Goal: Transaction & Acquisition: Purchase product/service

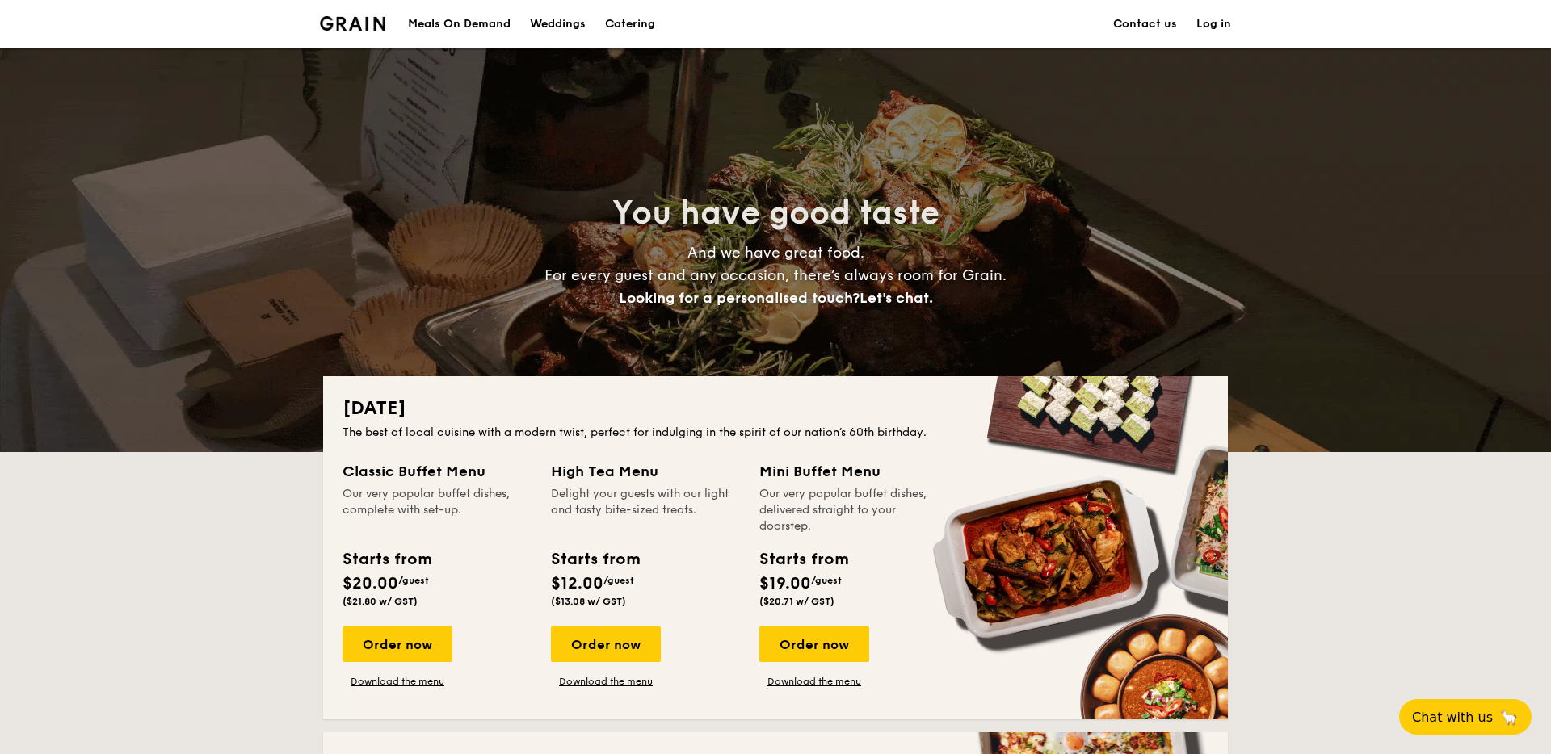
click at [545, 14] on div "Weddings" at bounding box center [558, 24] width 56 height 48
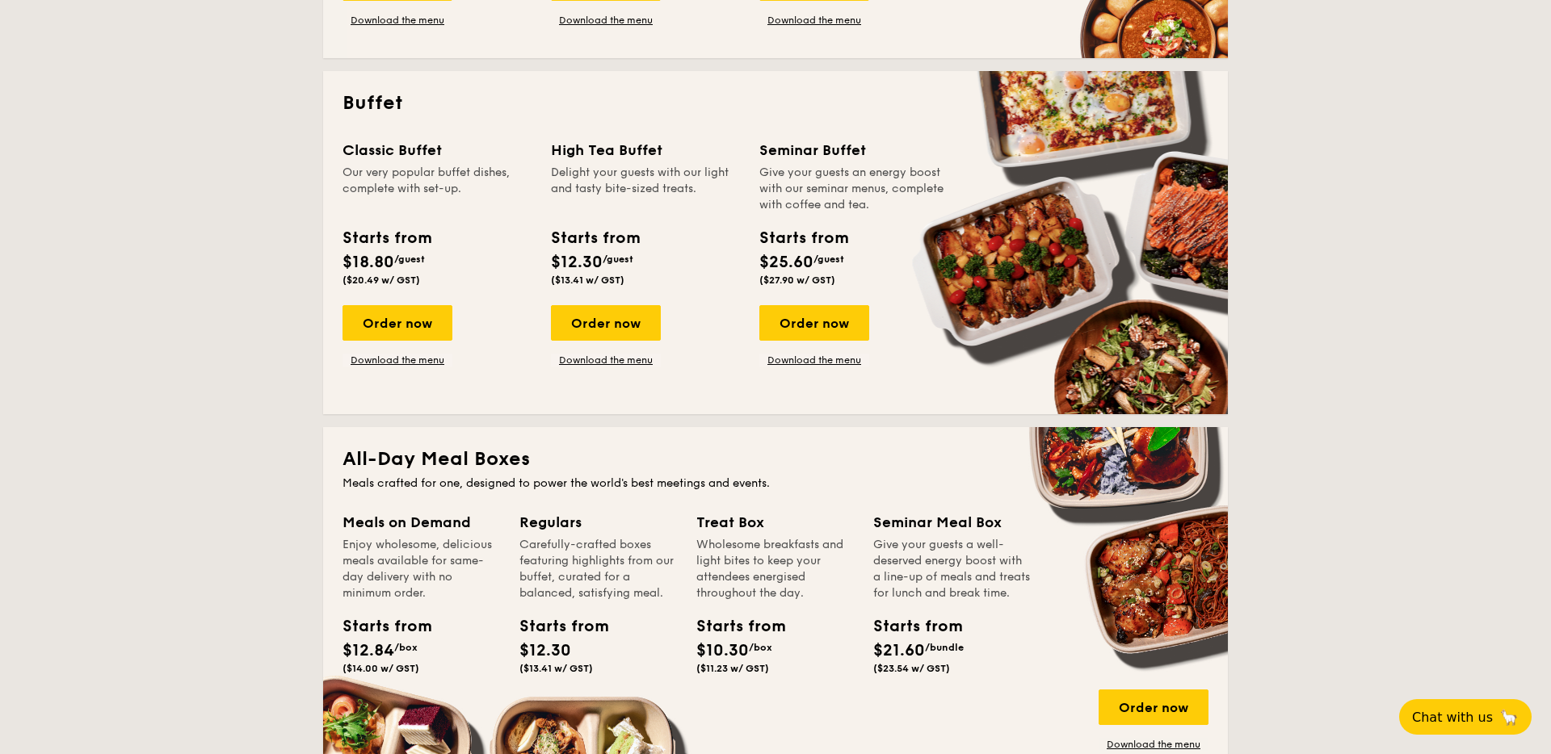
scroll to position [665, 0]
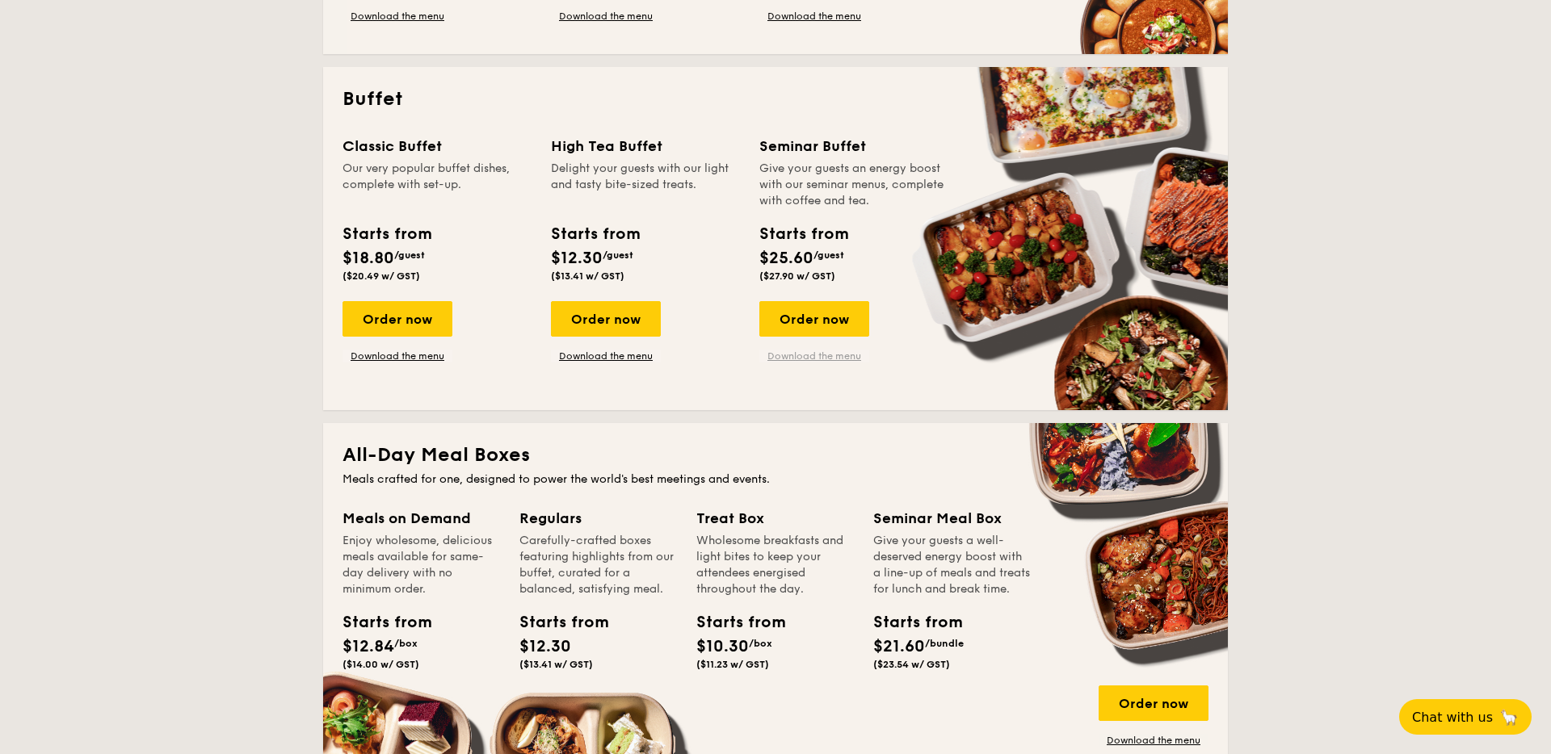
click at [800, 350] on link "Download the menu" at bounding box center [814, 356] width 110 height 13
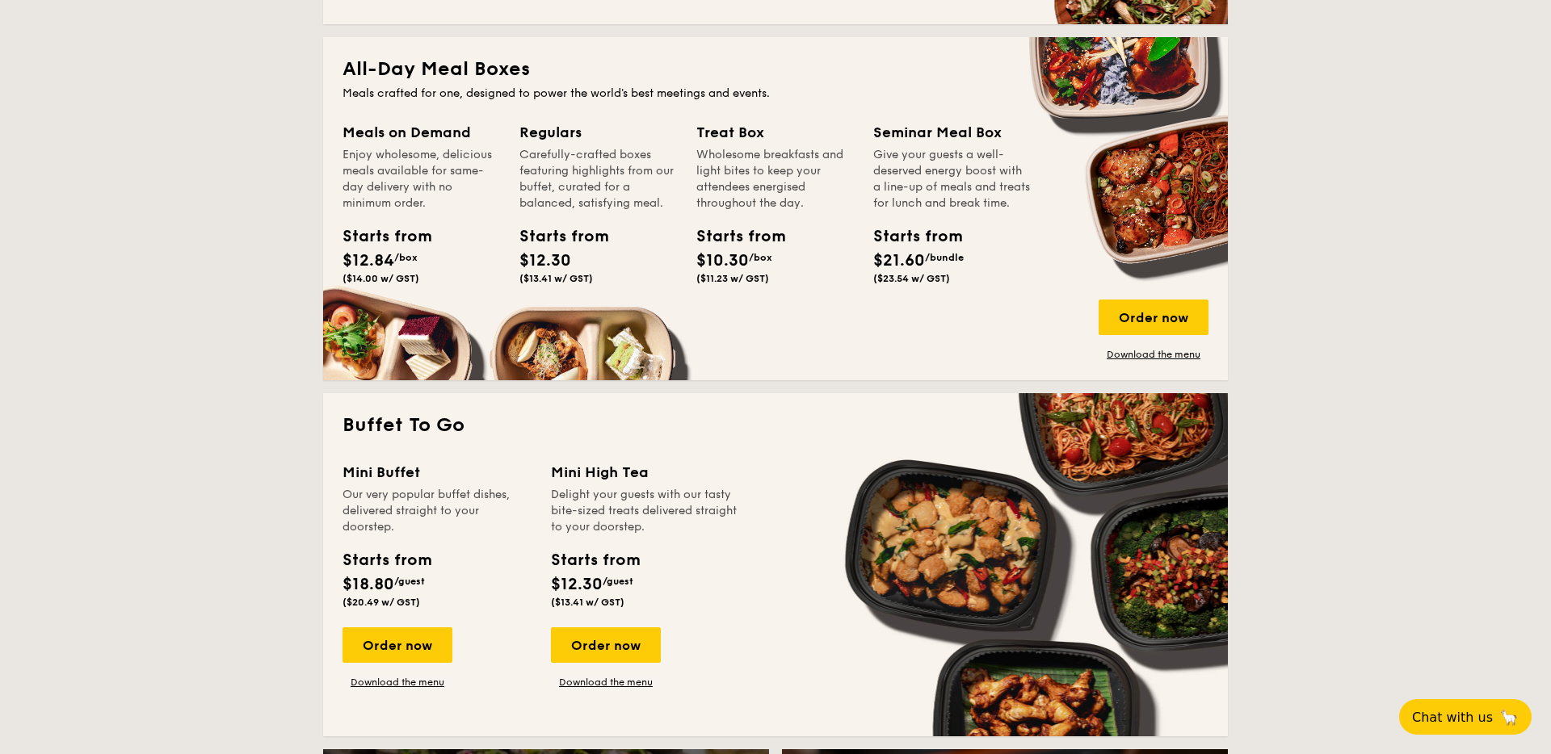
scroll to position [1071, 0]
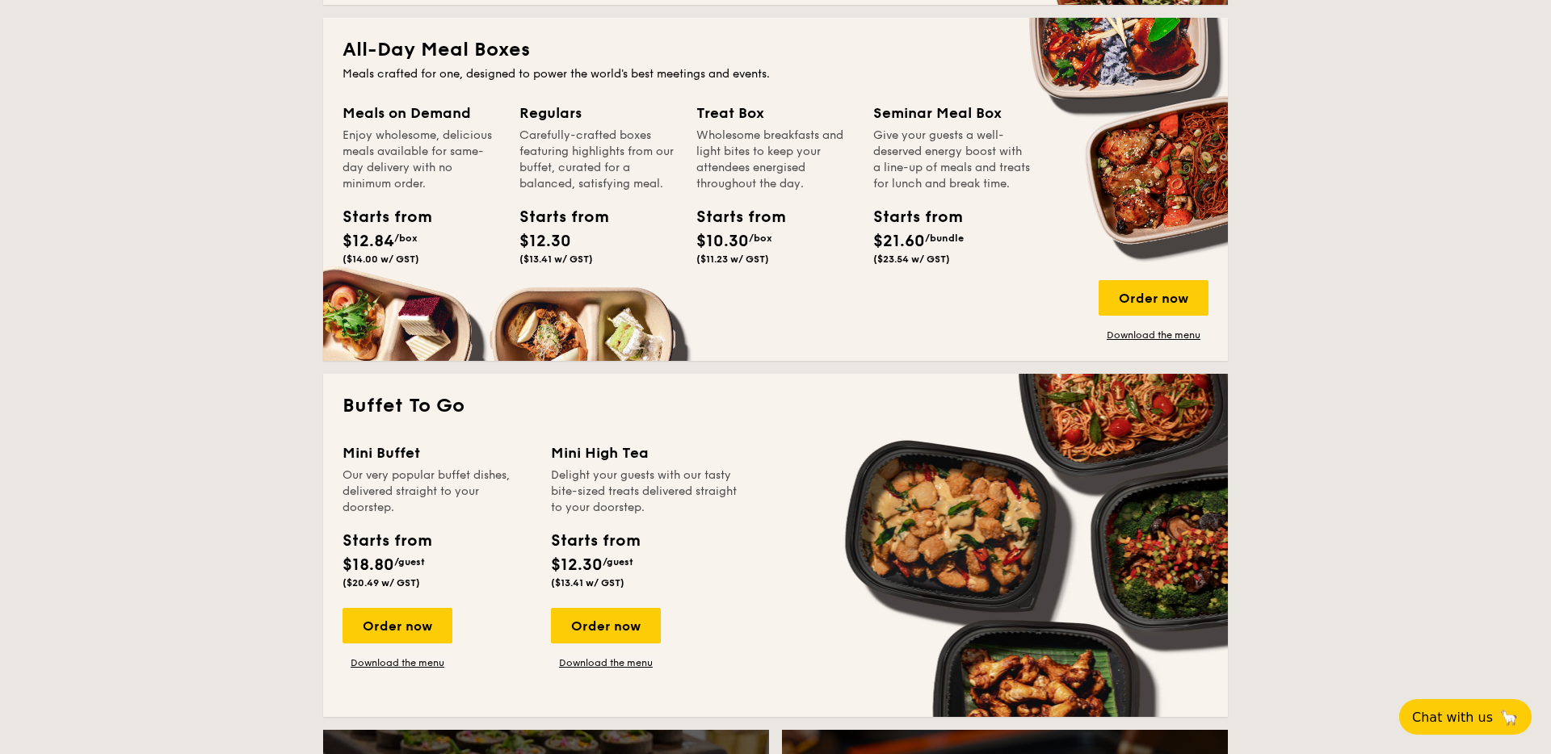
click at [942, 265] on span "($23.54 w/ GST)" at bounding box center [911, 259] width 77 height 11
click at [1113, 290] on div "Order now" at bounding box center [1153, 298] width 110 height 36
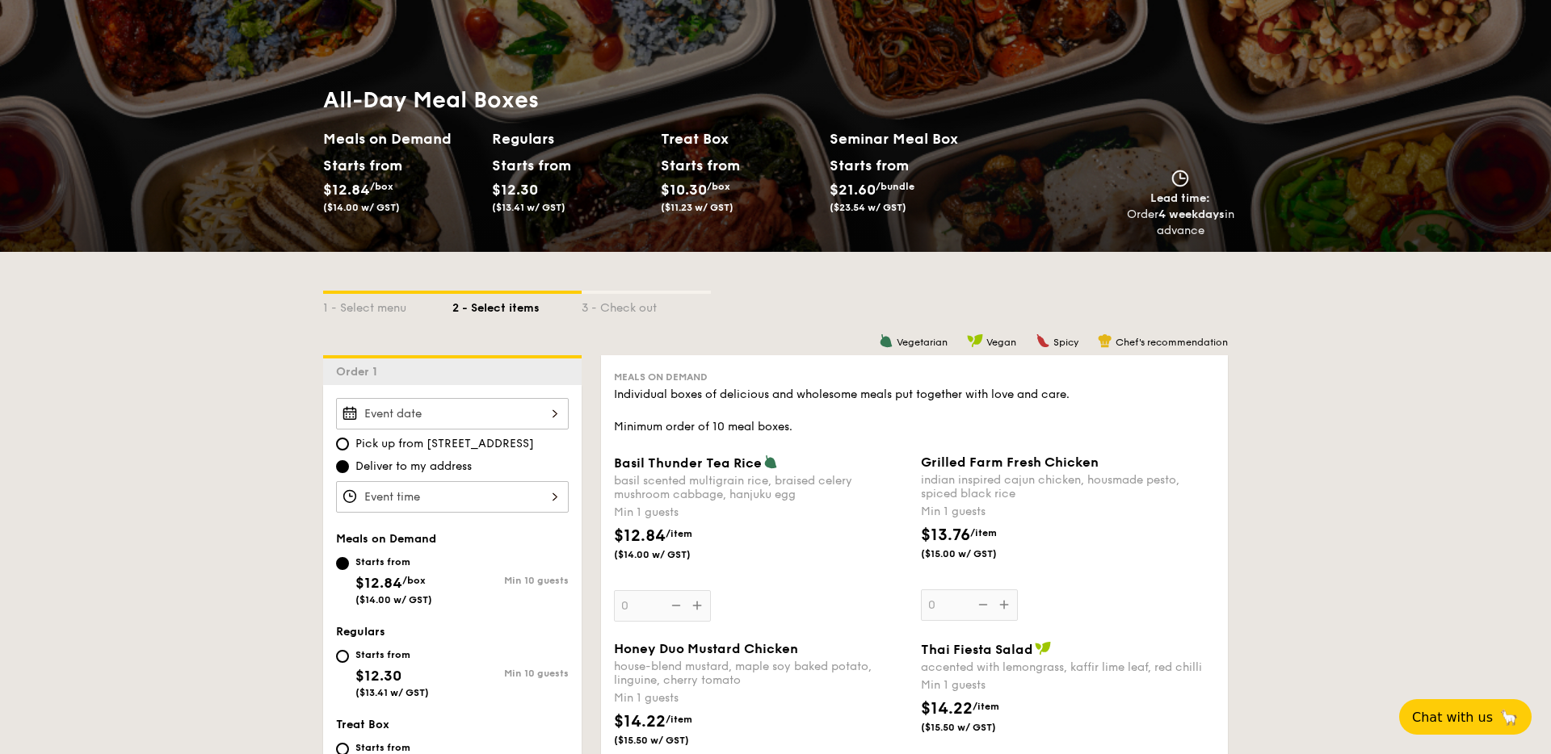
scroll to position [126, 0]
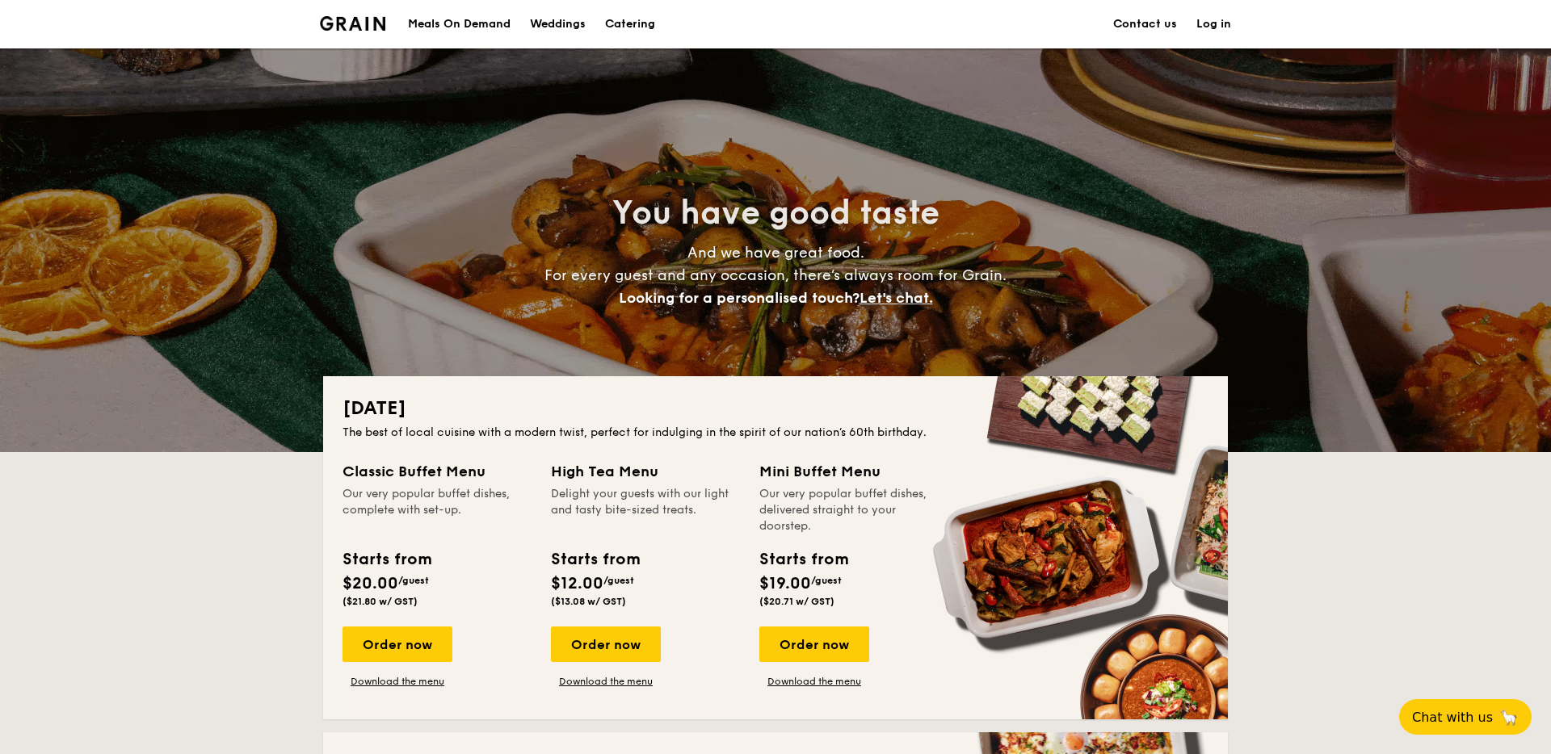
click at [472, 21] on div "Meals On Demand" at bounding box center [459, 24] width 103 height 48
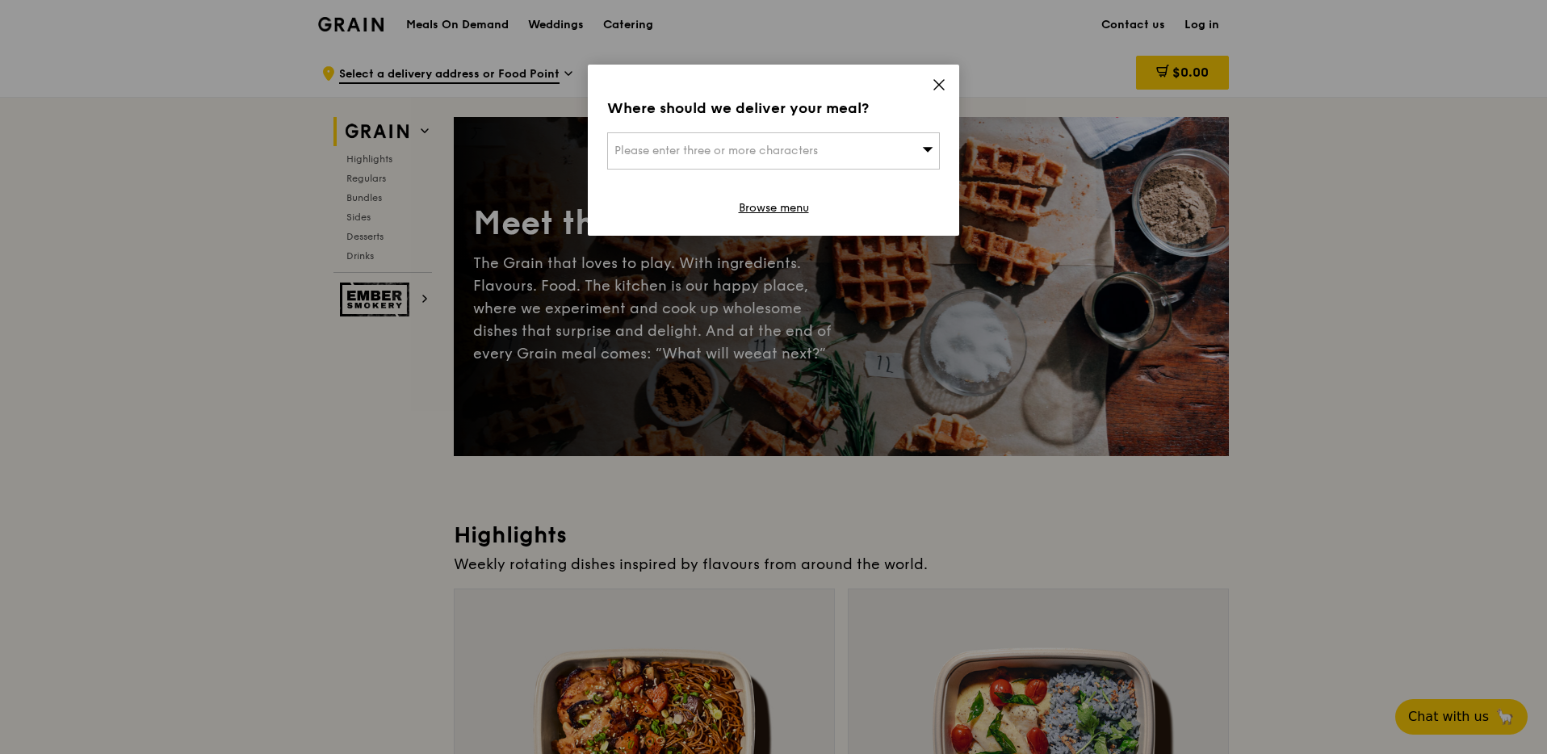
click at [934, 82] on icon at bounding box center [939, 85] width 15 height 15
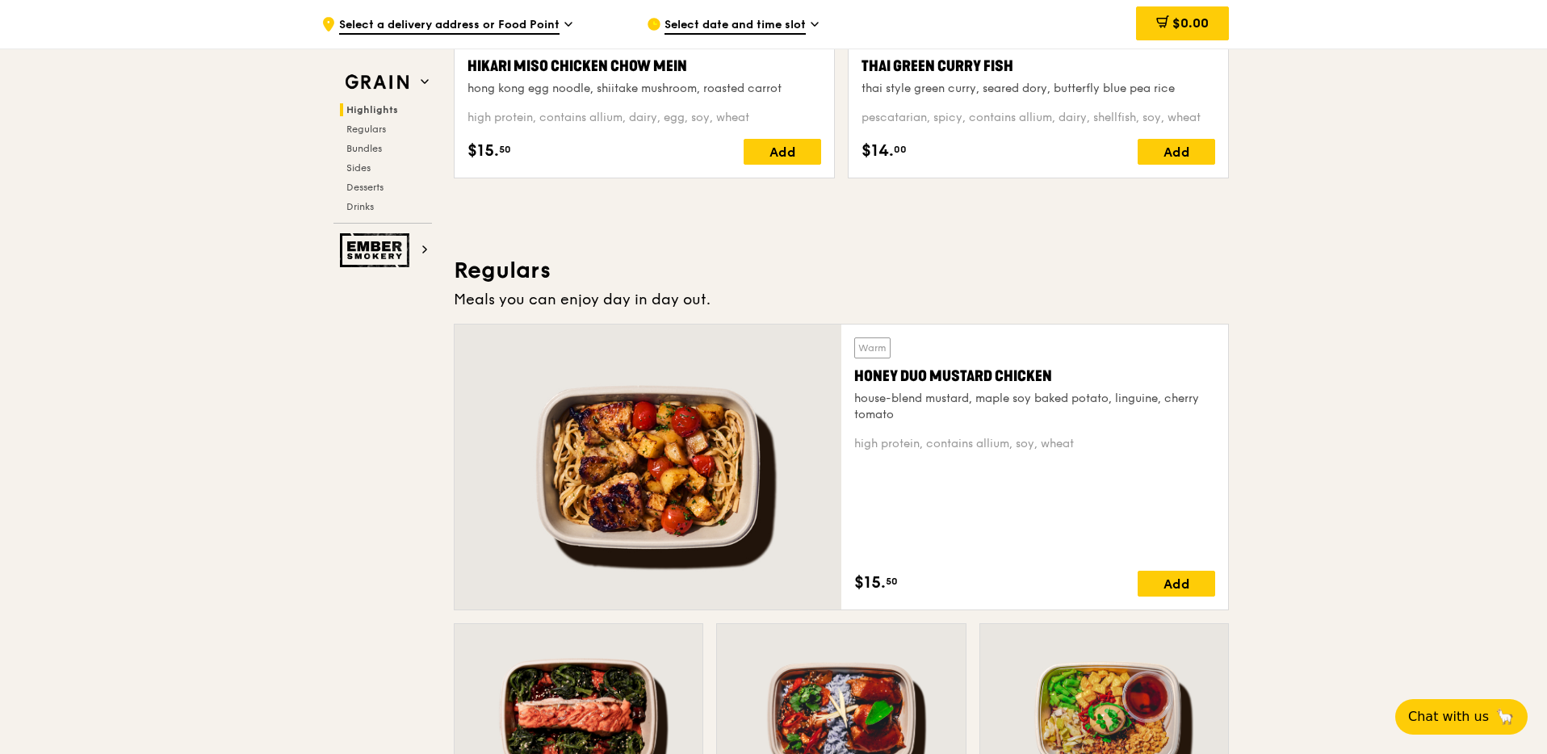
scroll to position [1104, 0]
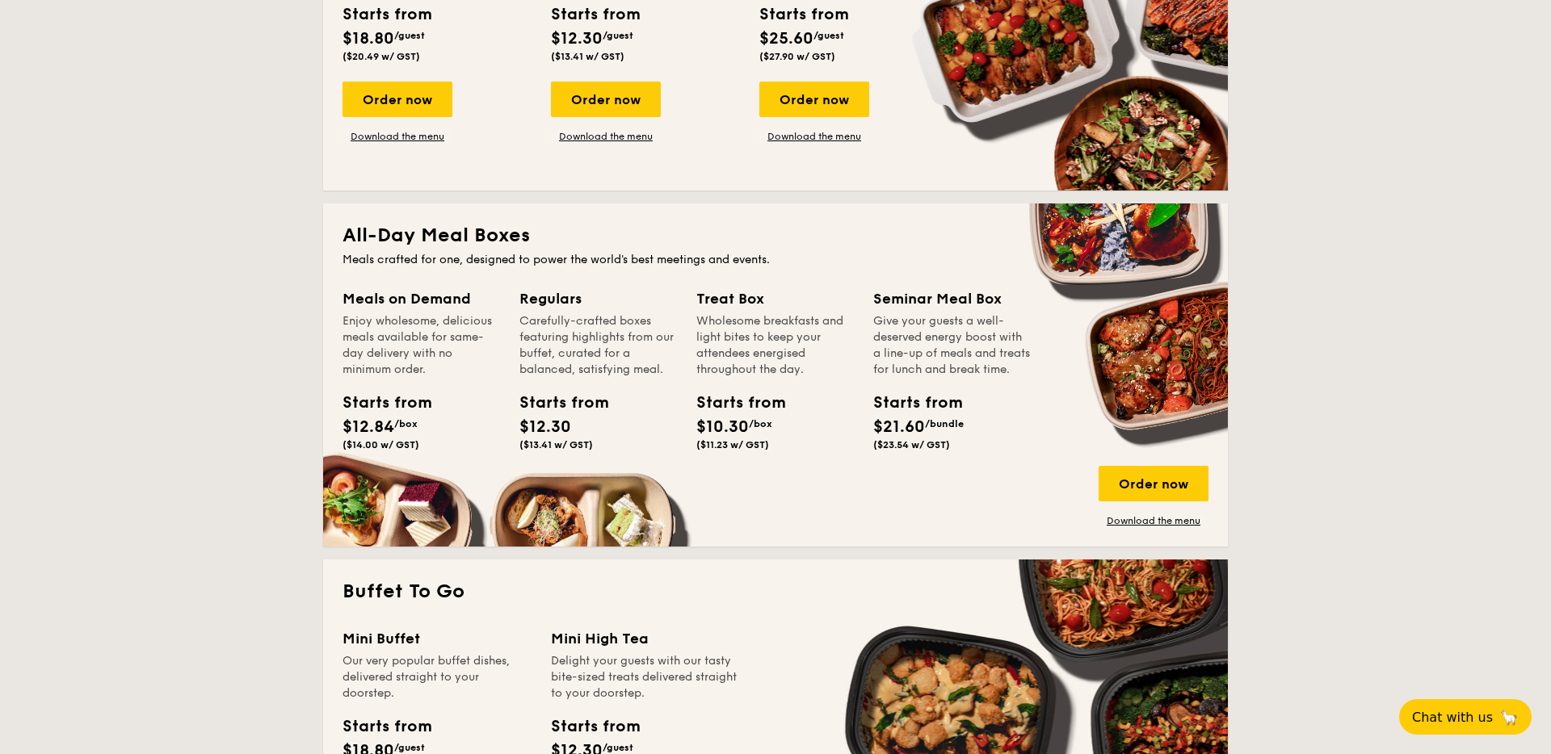
scroll to position [892, 0]
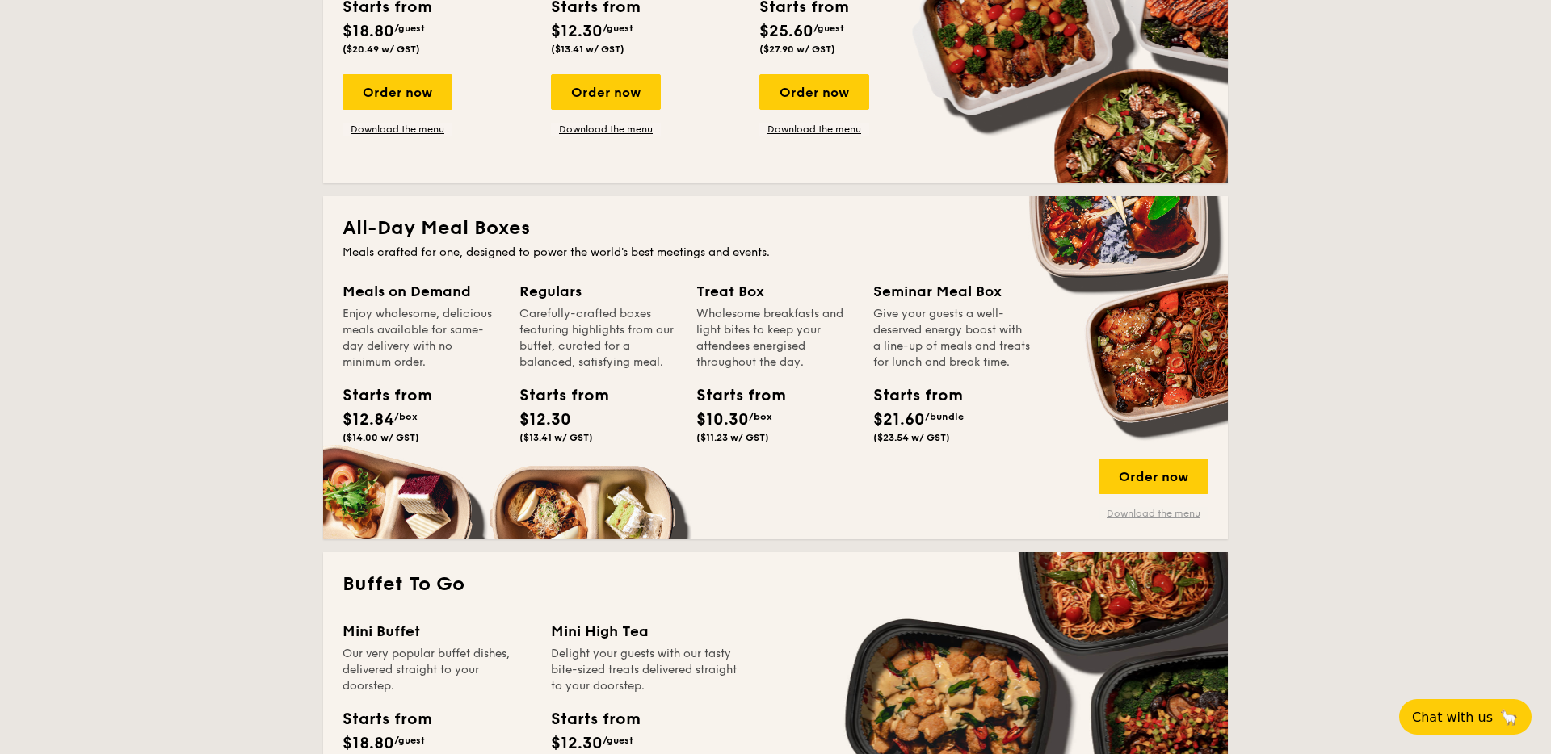
click at [1123, 507] on link "Download the menu" at bounding box center [1153, 513] width 110 height 13
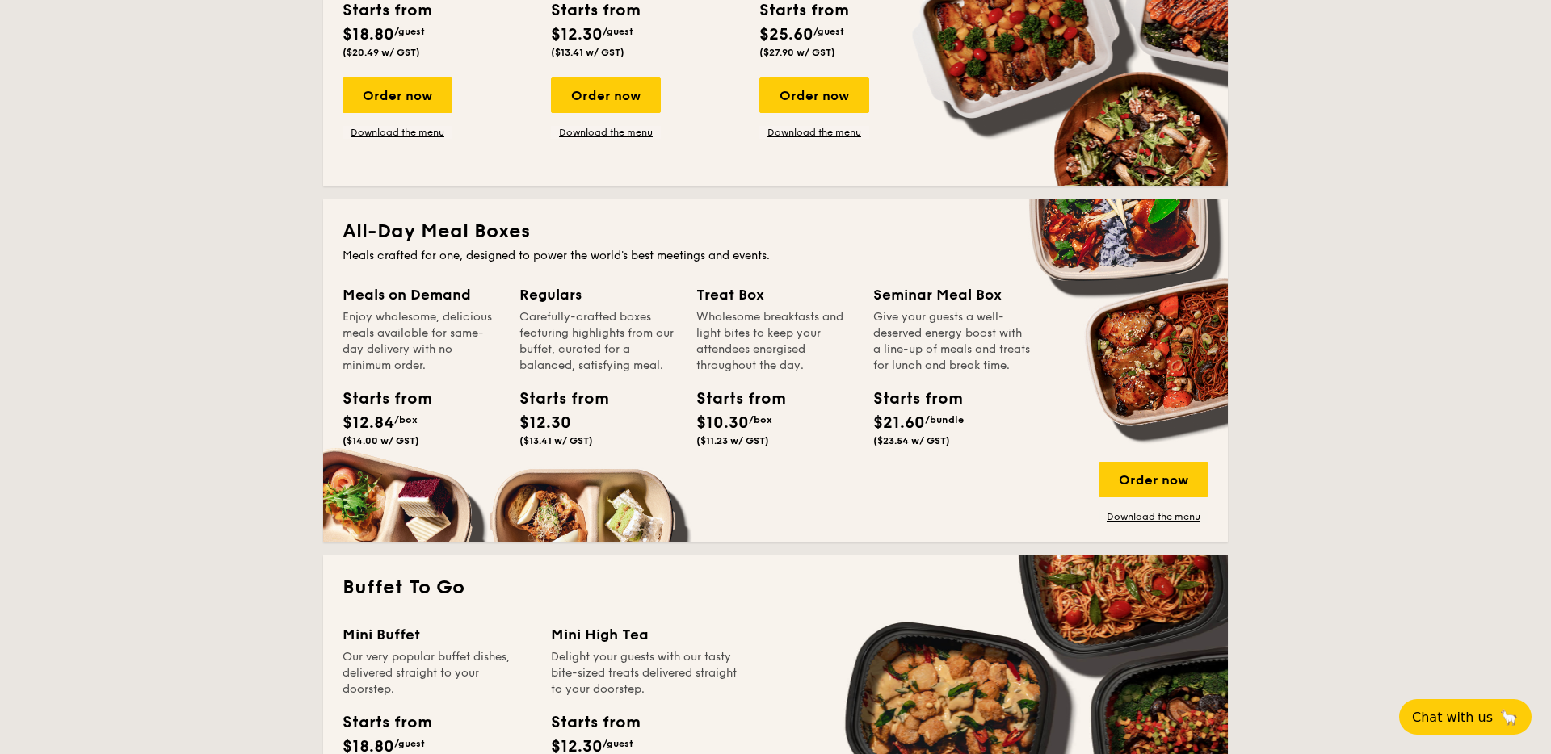
scroll to position [0, 0]
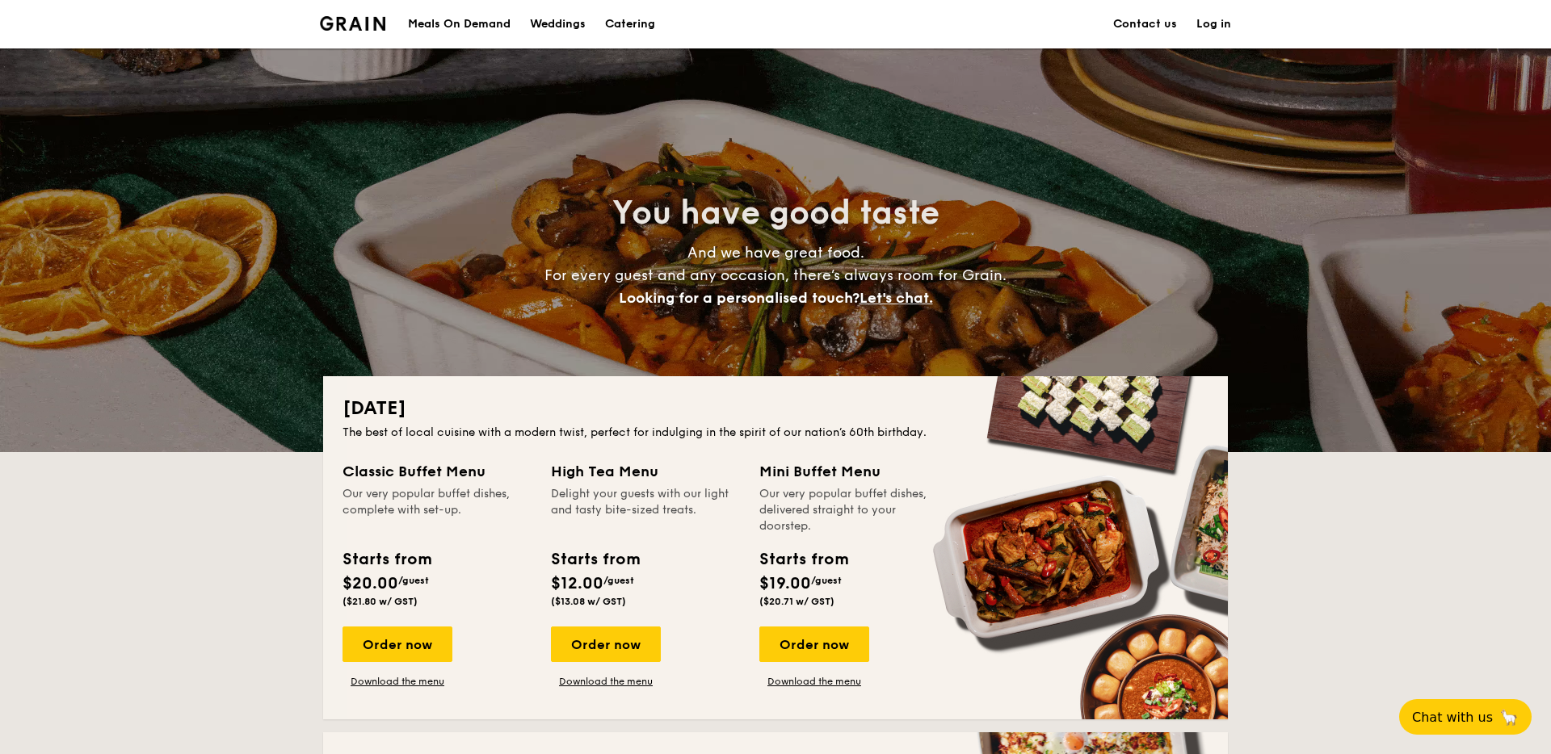
click at [523, 16] on link "Weddings" at bounding box center [557, 24] width 75 height 48
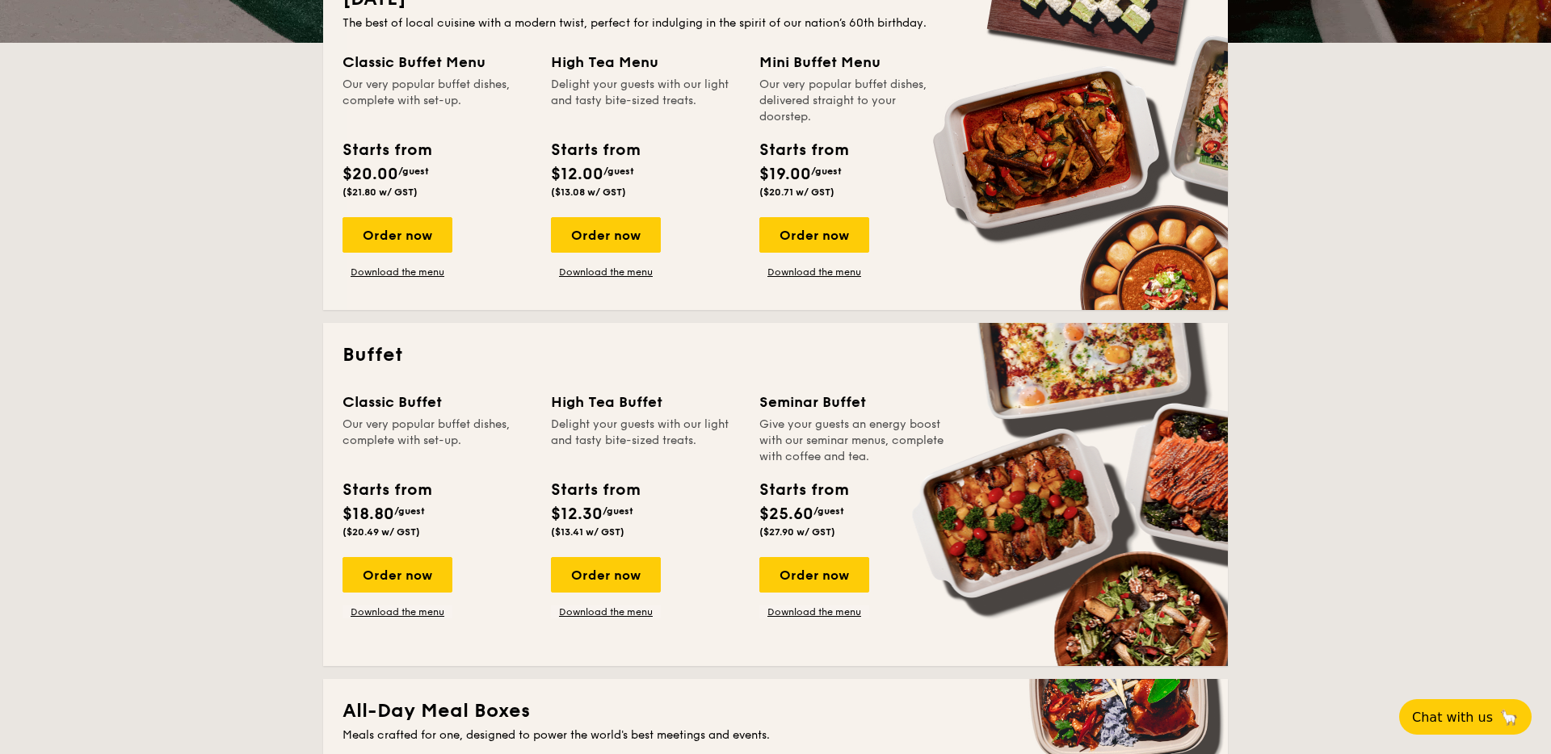
scroll to position [395, 0]
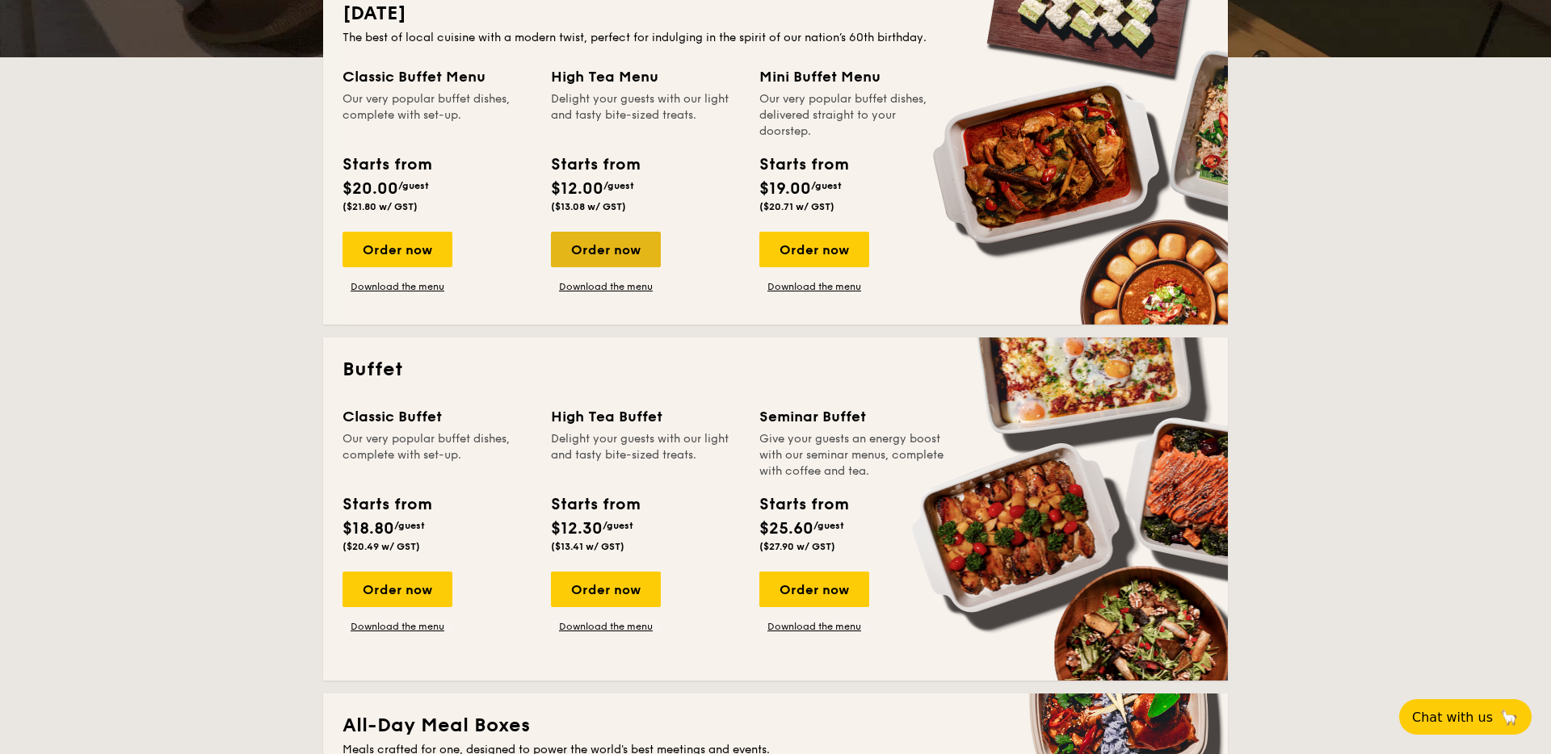
click at [589, 250] on div "Order now" at bounding box center [606, 250] width 110 height 36
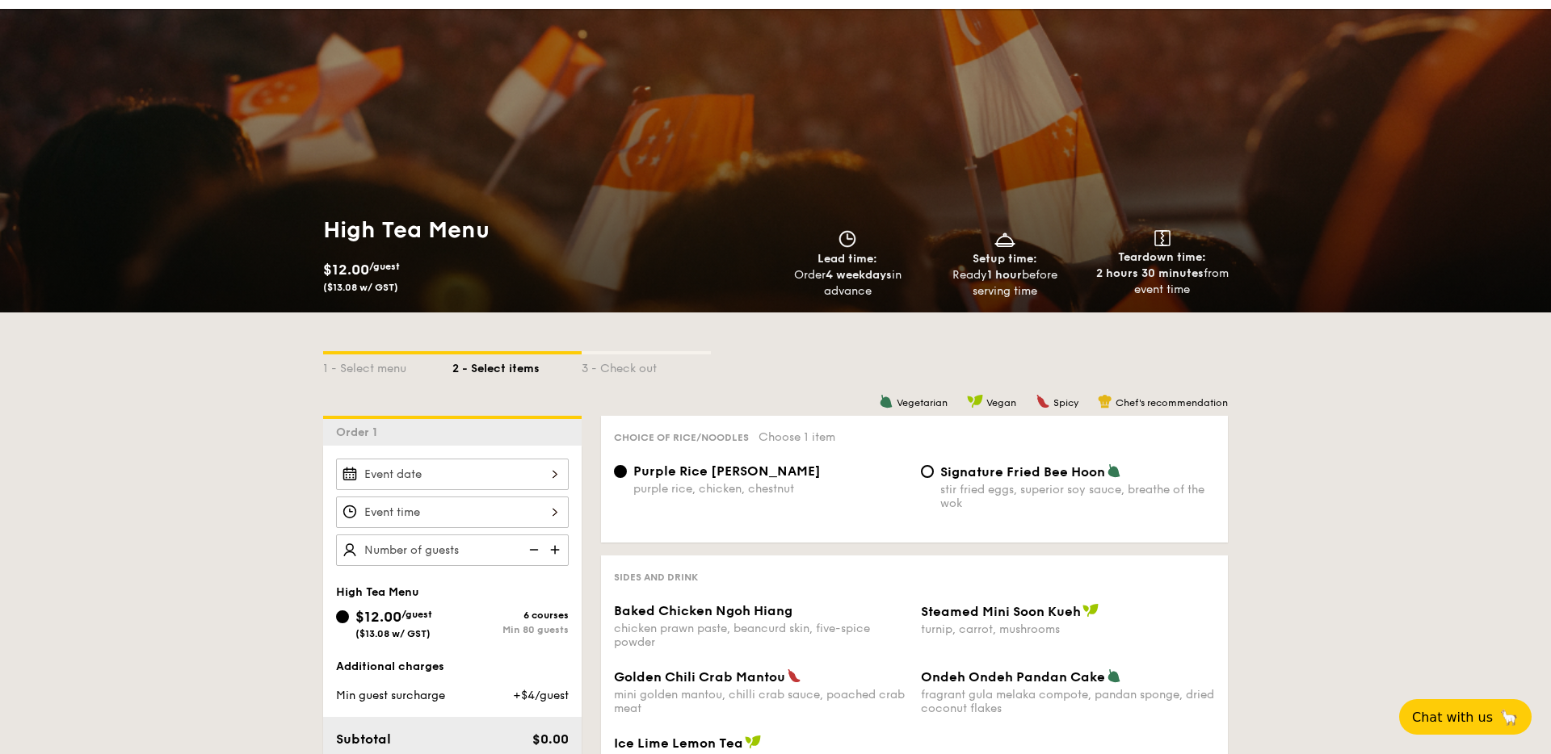
scroll to position [40, 0]
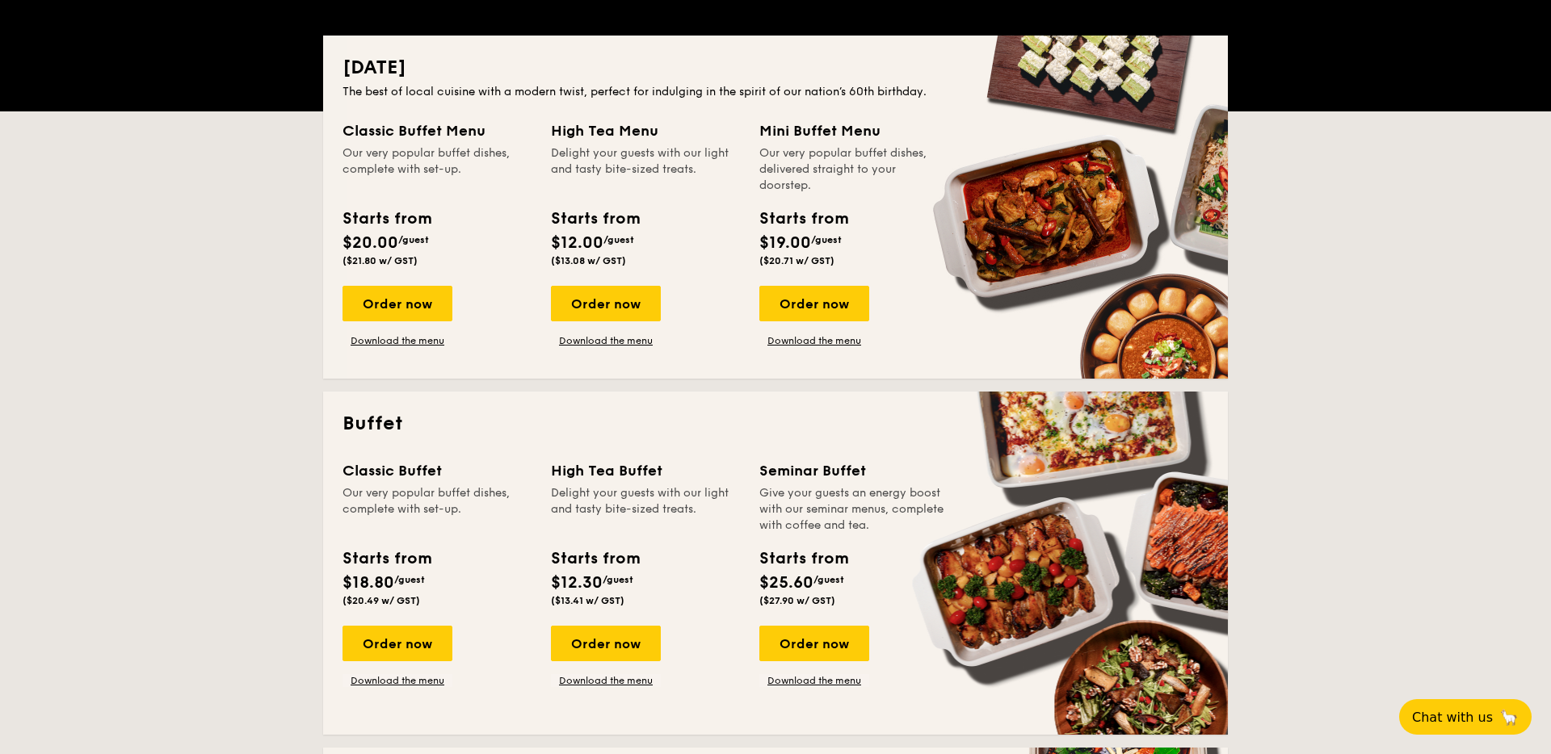
scroll to position [355, 0]
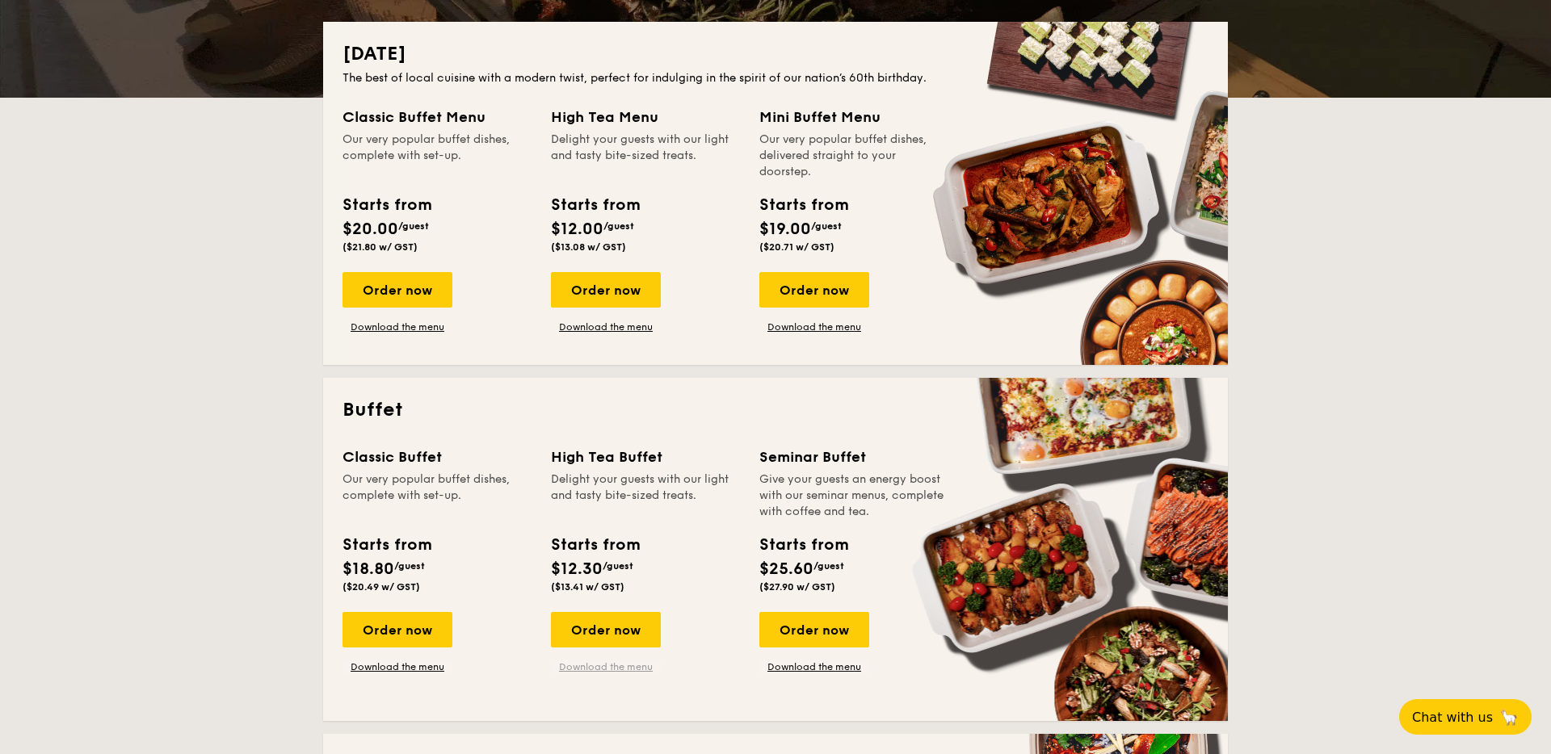
click at [601, 670] on link "Download the menu" at bounding box center [606, 667] width 110 height 13
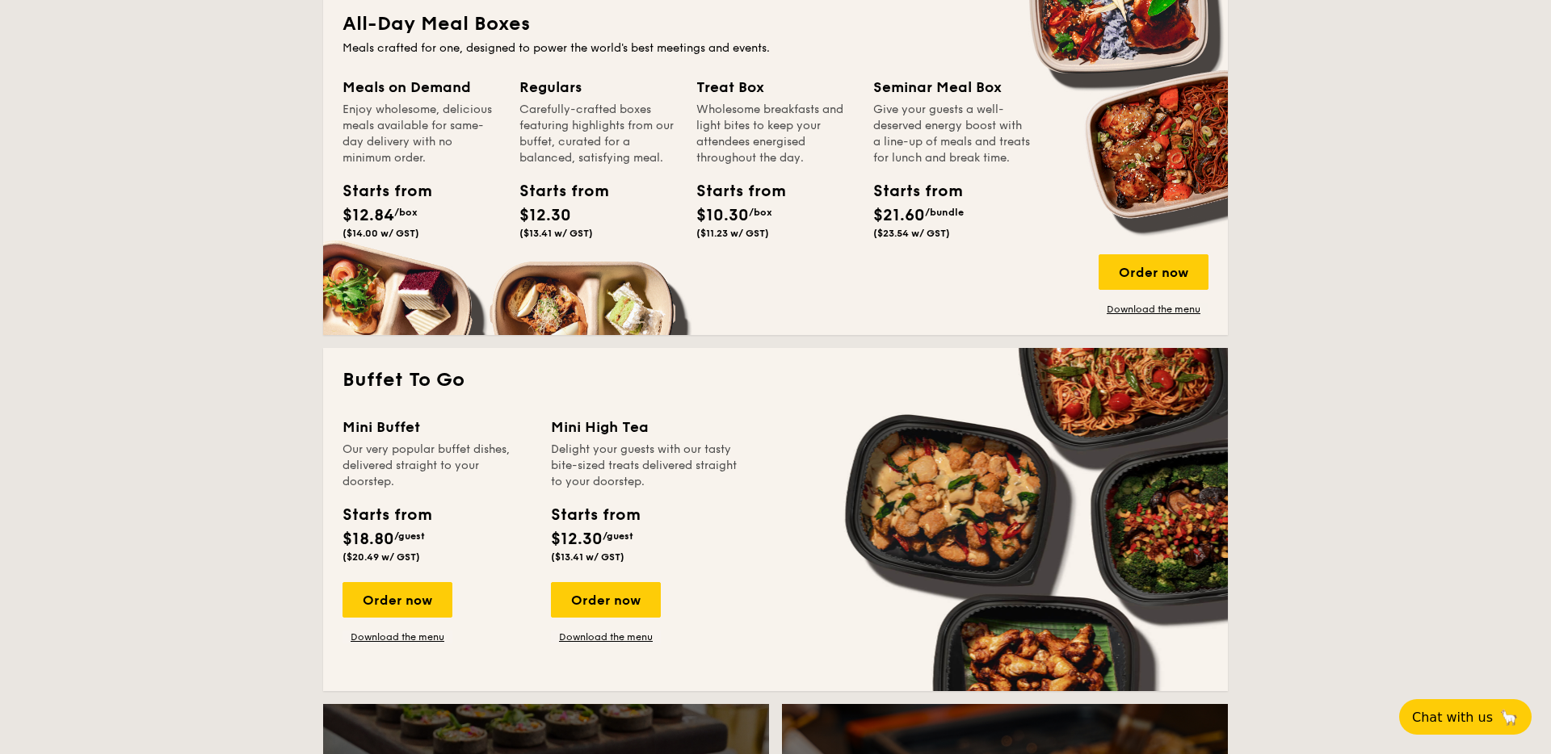
scroll to position [1223, 0]
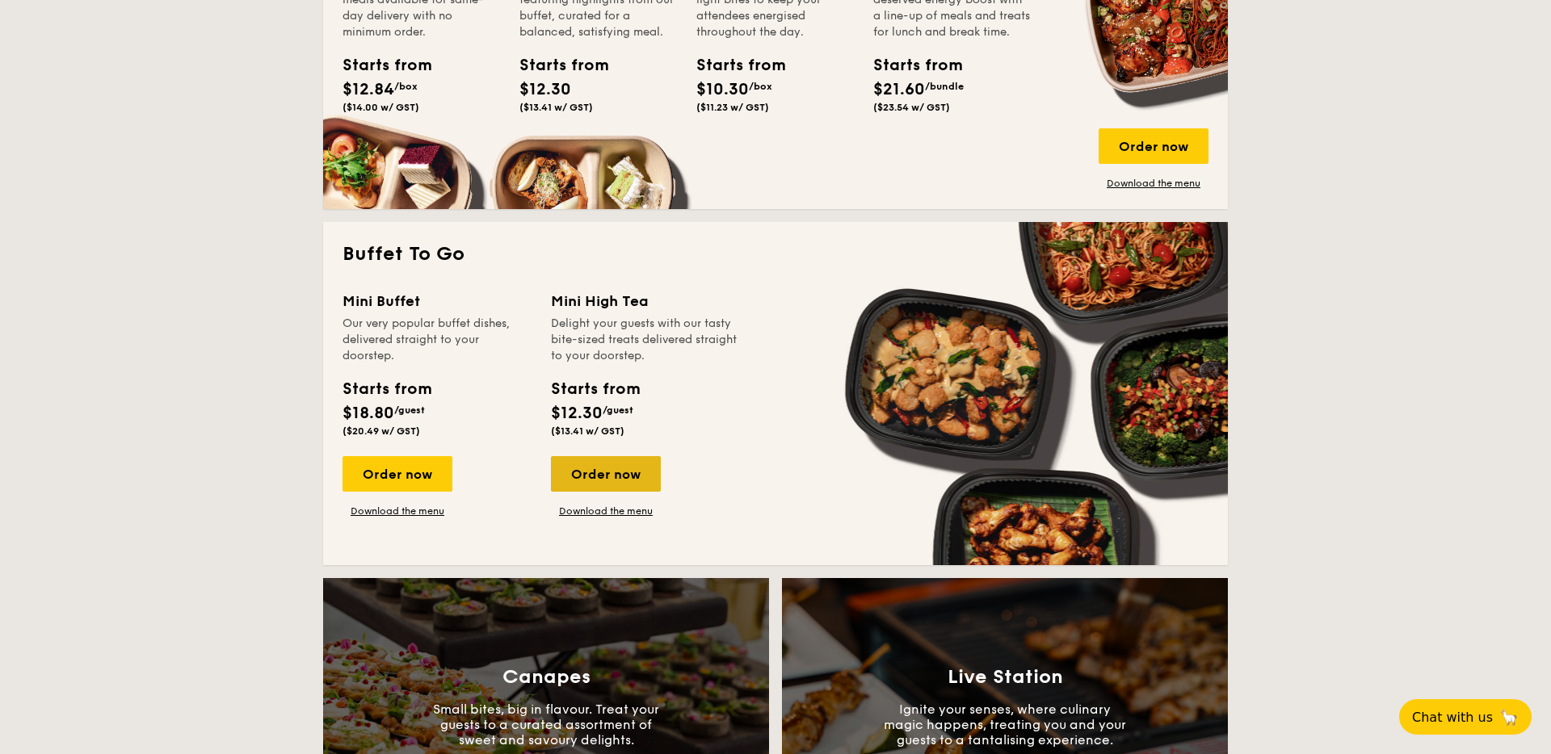
click at [570, 476] on div "Order now" at bounding box center [606, 474] width 110 height 36
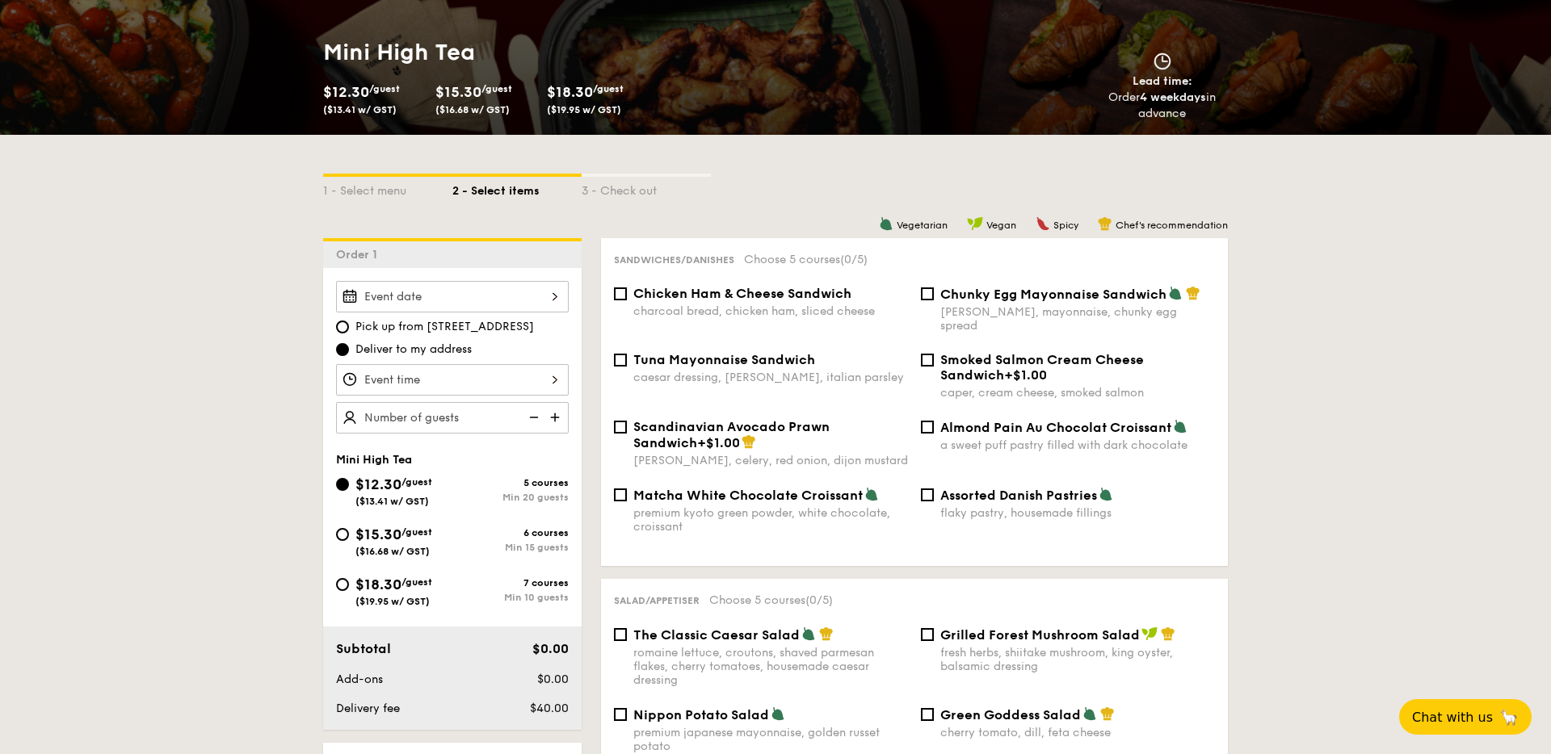
scroll to position [218, 0]
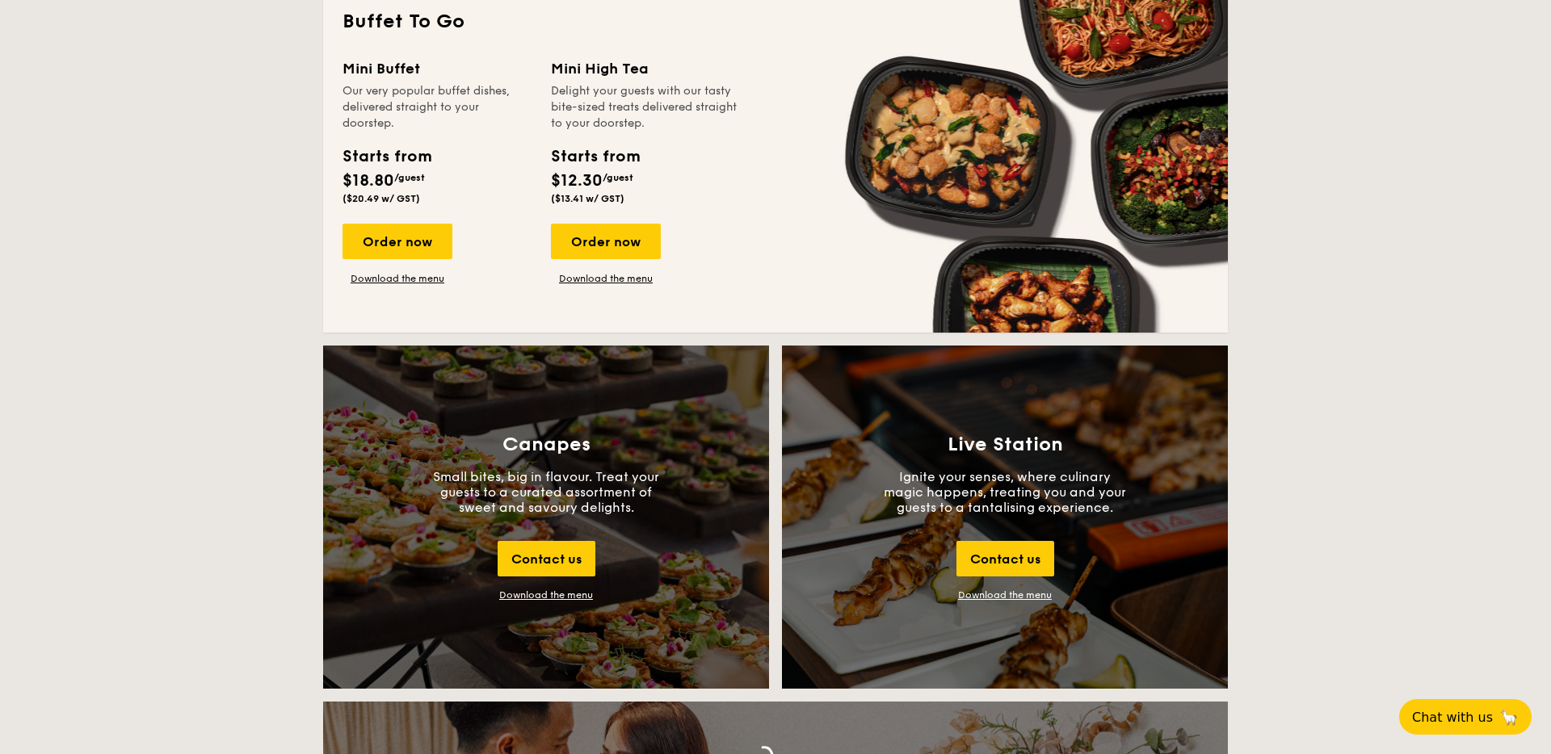
scroll to position [1459, 0]
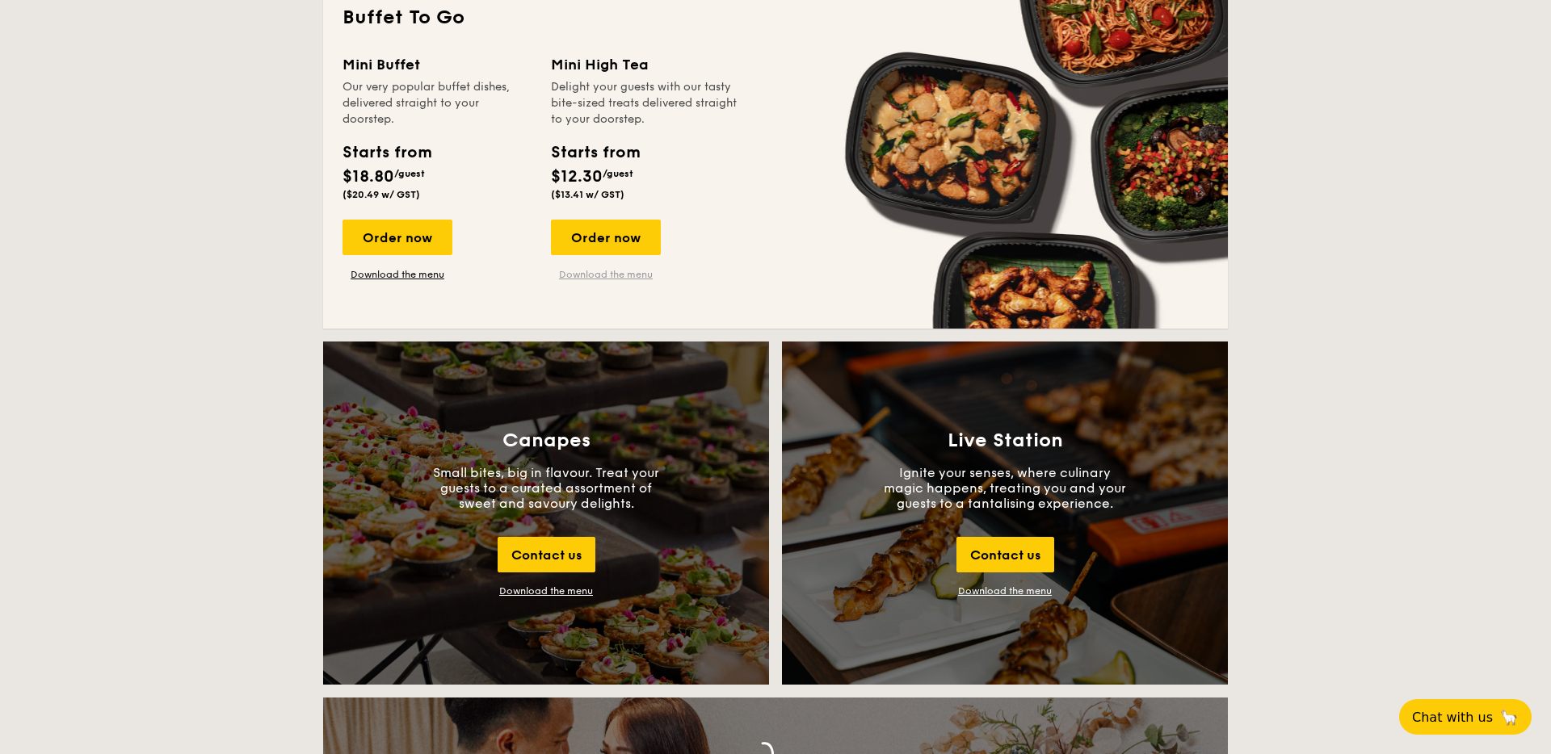
click at [615, 275] on link "Download the menu" at bounding box center [606, 274] width 110 height 13
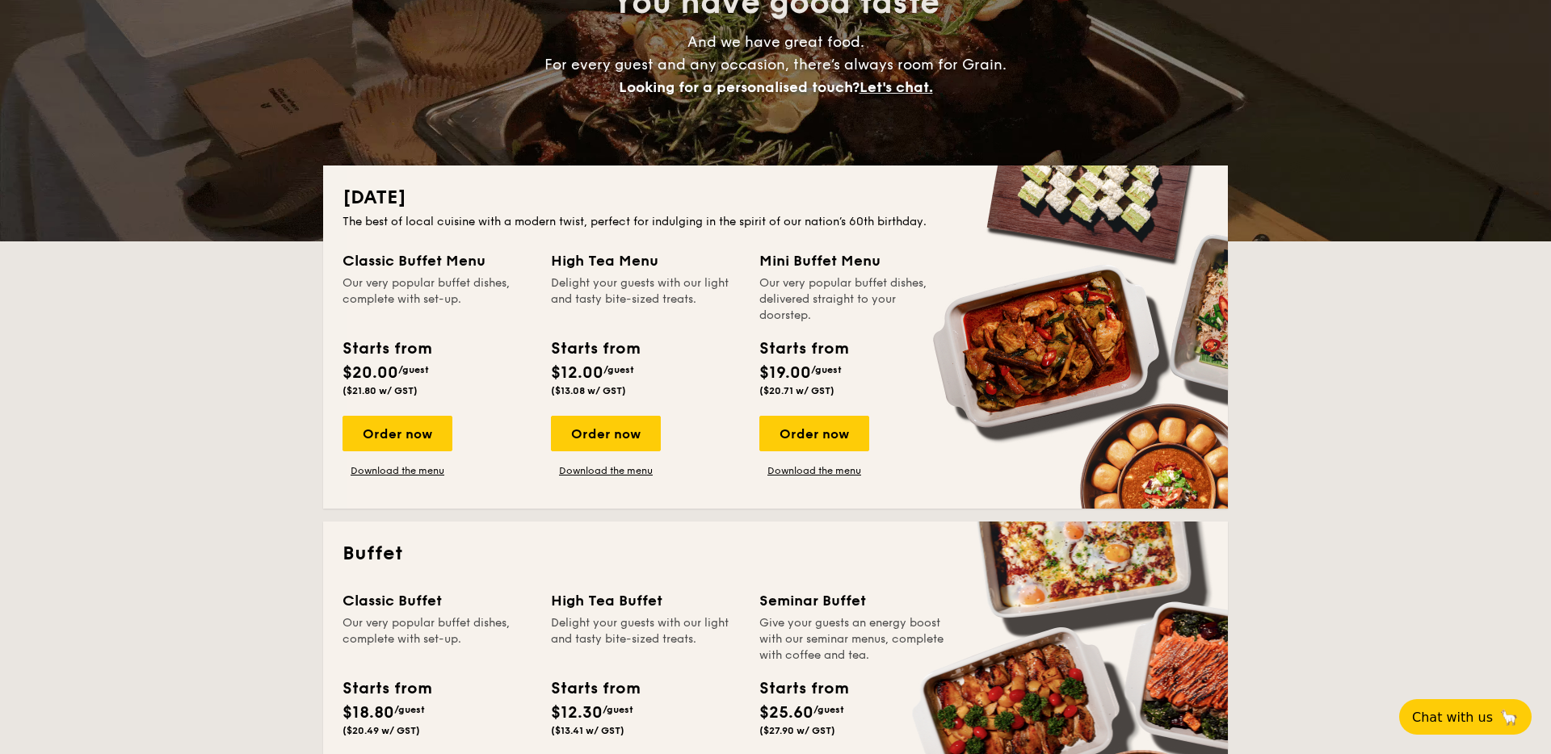
scroll to position [216, 0]
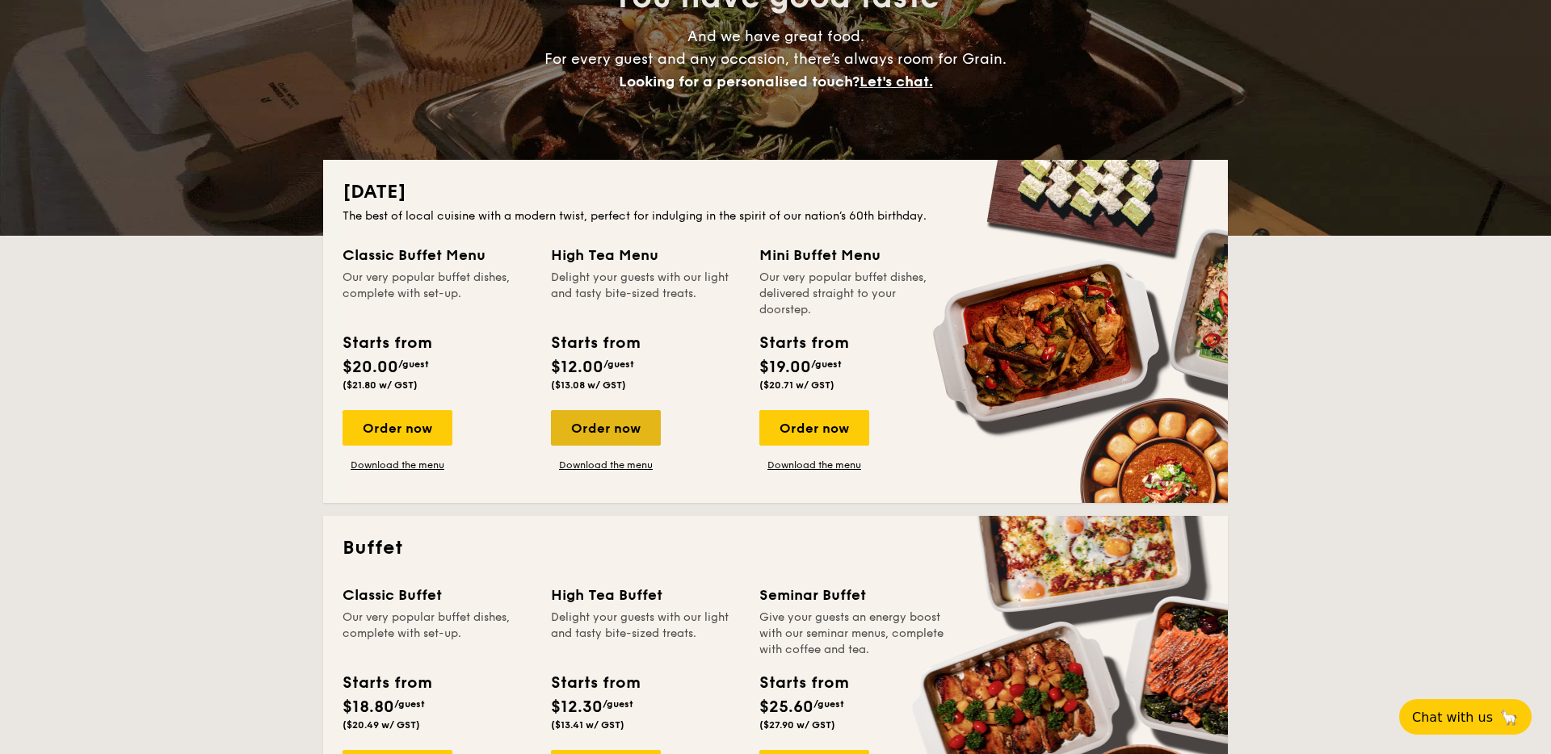
click at [573, 430] on div "Order now" at bounding box center [606, 428] width 110 height 36
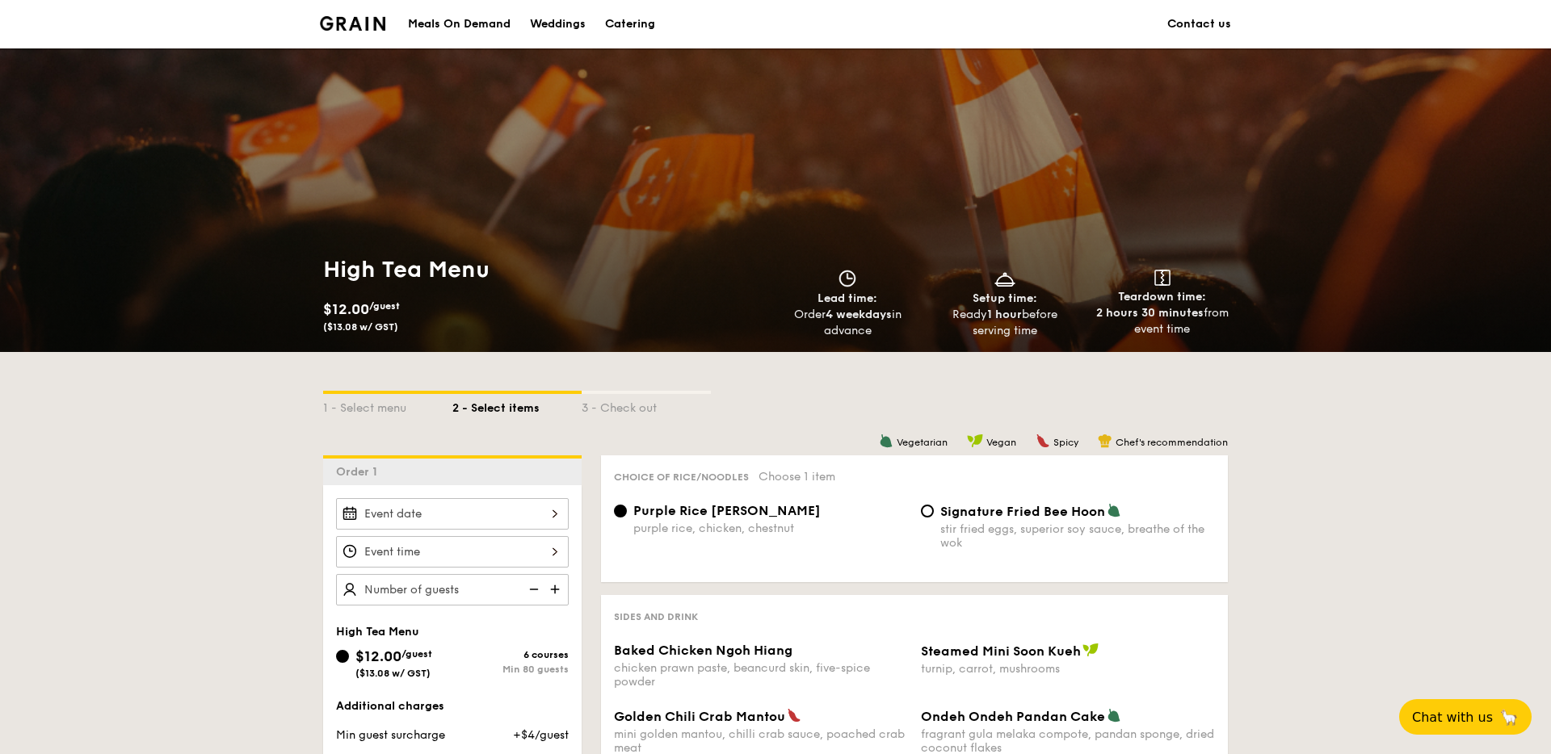
scroll to position [216, 0]
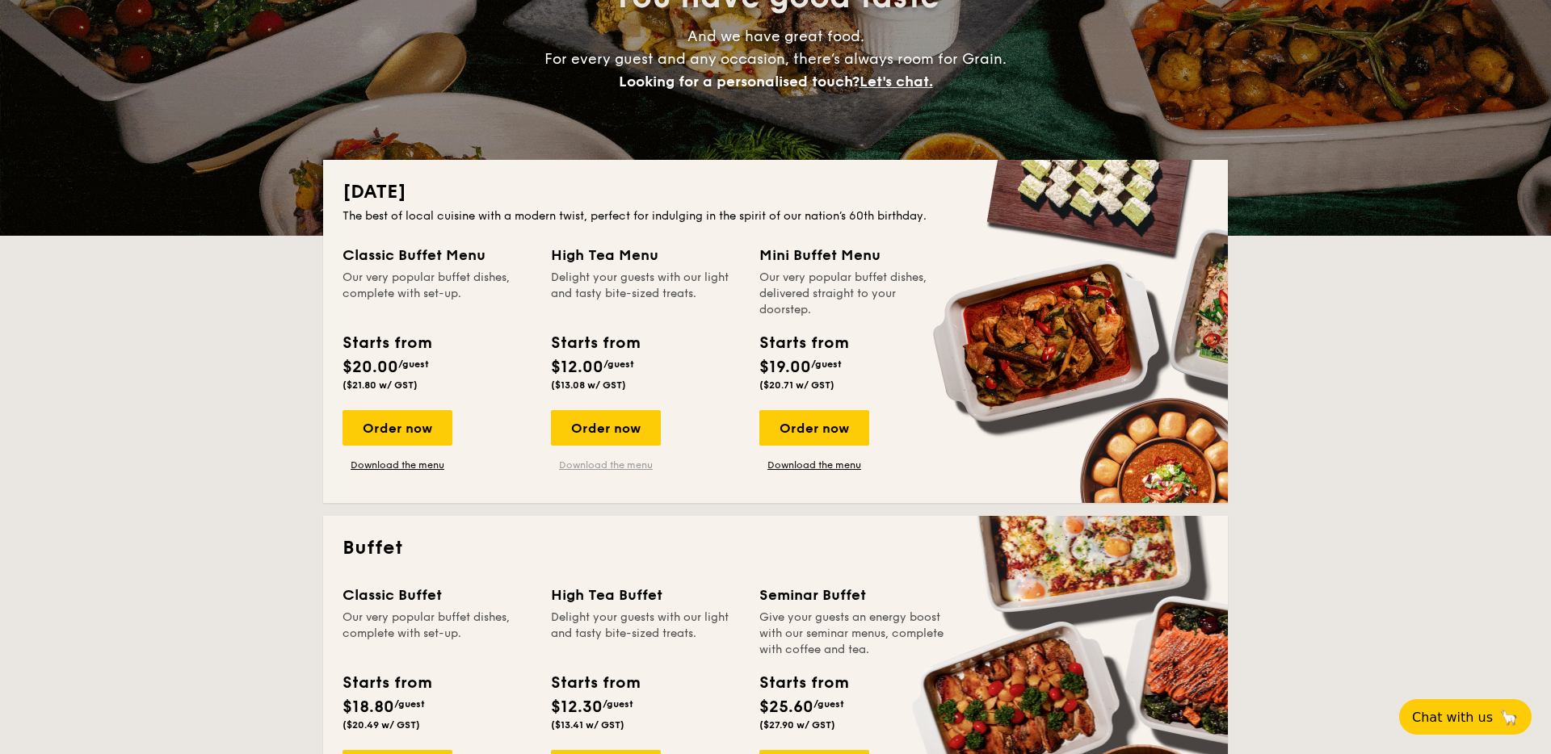
click at [589, 464] on link "Download the menu" at bounding box center [606, 465] width 110 height 13
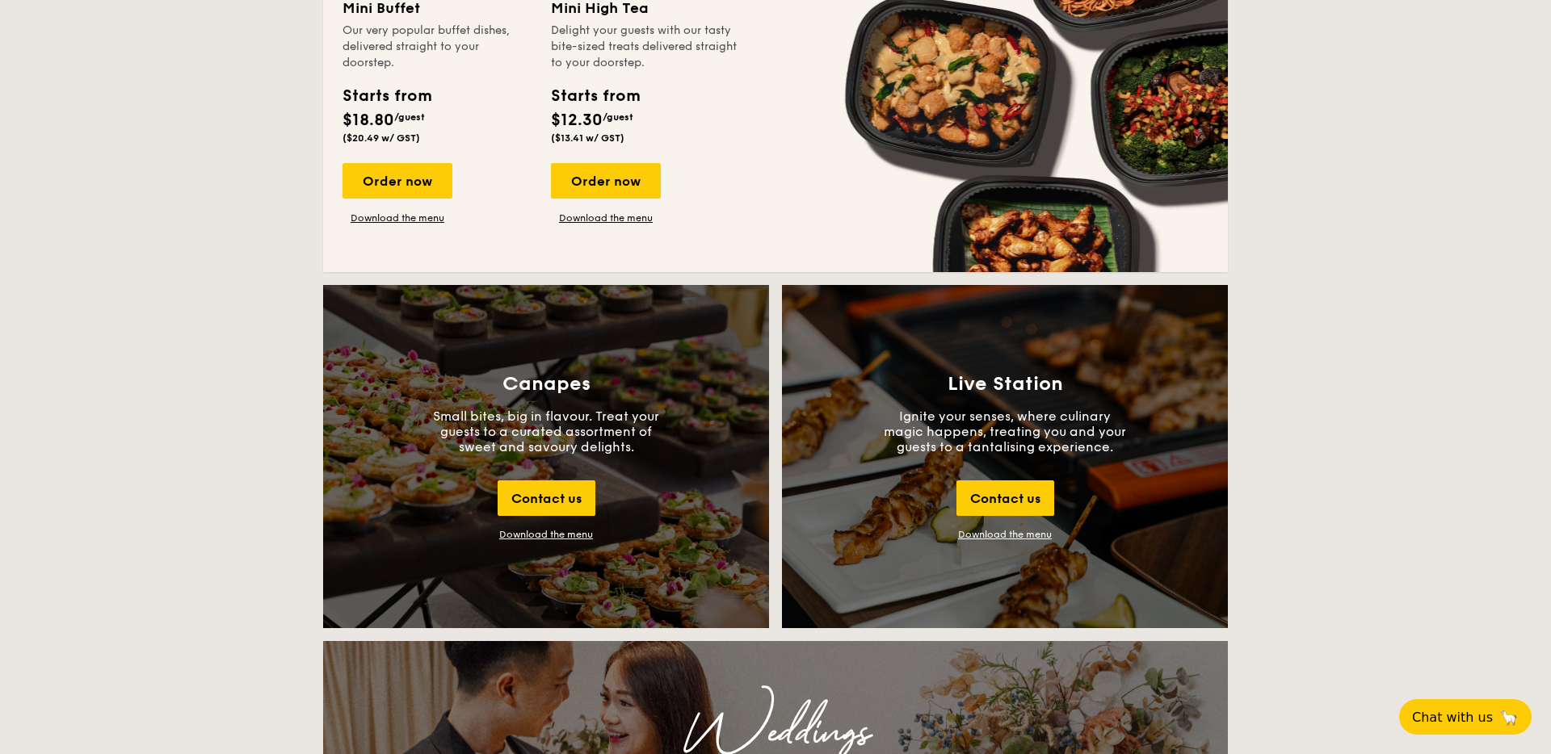
scroll to position [1437, 0]
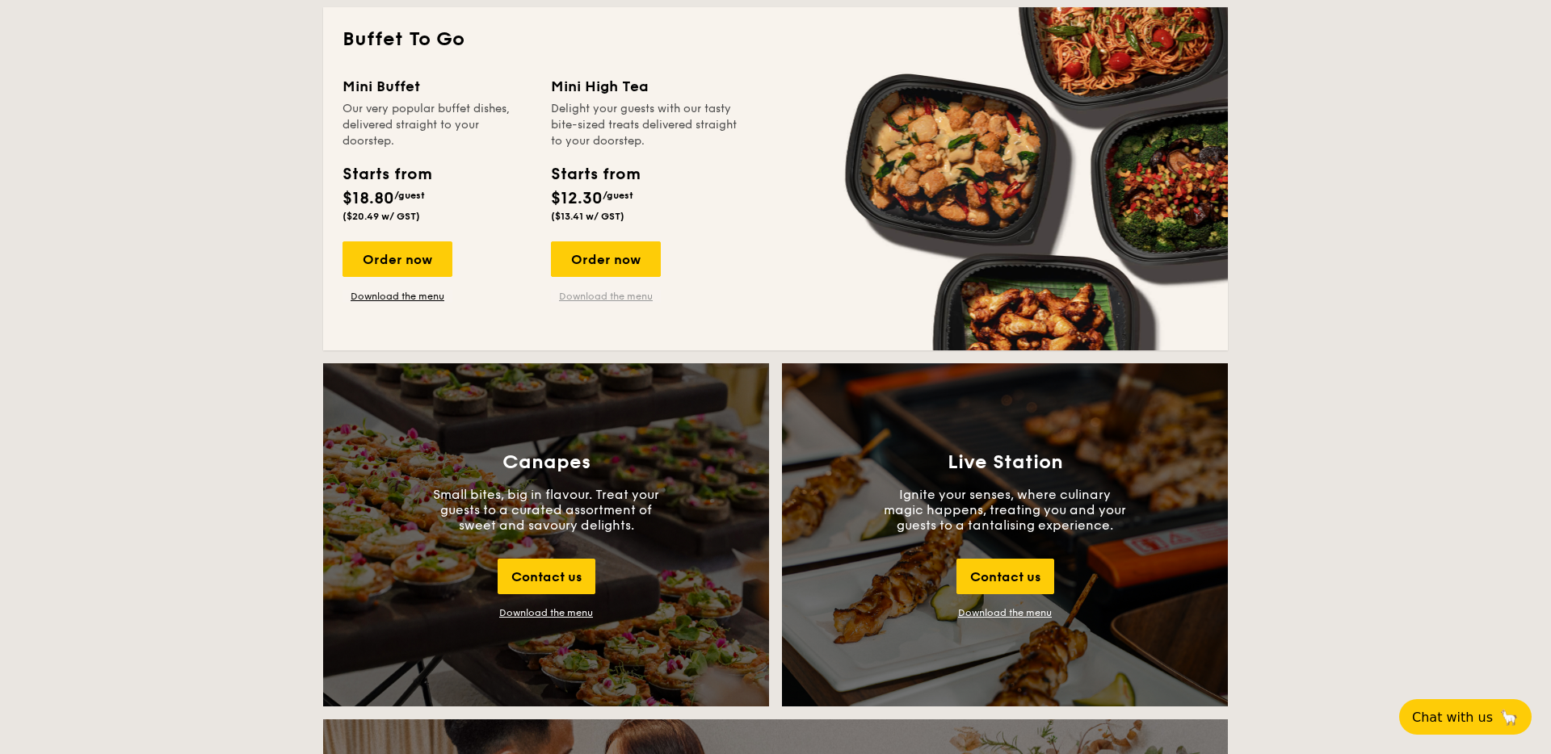
click at [611, 300] on link "Download the menu" at bounding box center [606, 296] width 110 height 13
